Goal: Information Seeking & Learning: Learn about a topic

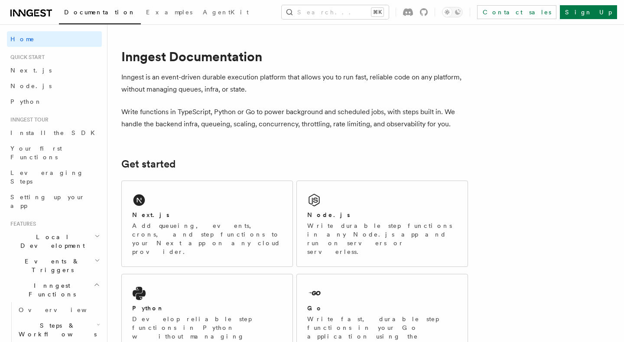
click at [148, 57] on h1 "Inngest Documentation" at bounding box center [294, 57] width 347 height 16
copy h1 "Inngest"
